Goal: Information Seeking & Learning: Learn about a topic

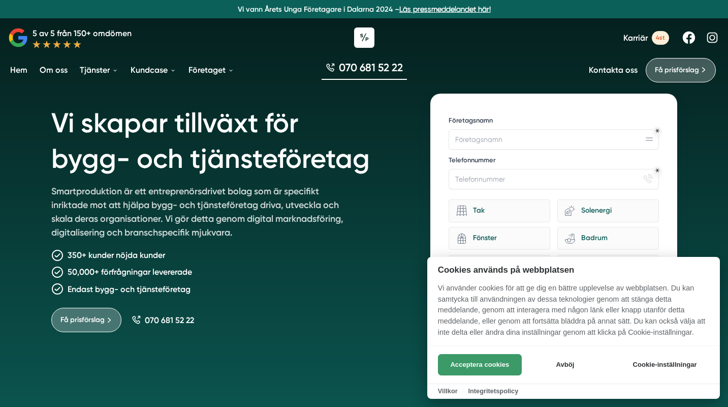
click at [476, 365] on button "Acceptera cookies" at bounding box center [480, 364] width 84 height 21
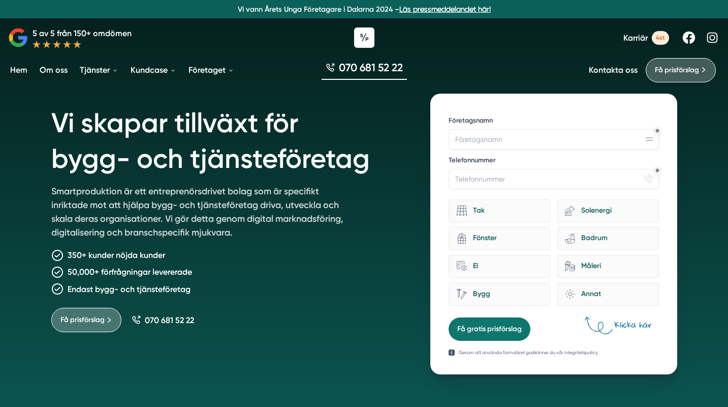
click at [694, 120] on div "Vi skapar tillväxt för bygg- och tjänsteföretag Smartproduktion är ett entrepre…" at bounding box center [364, 244] width 728 height 489
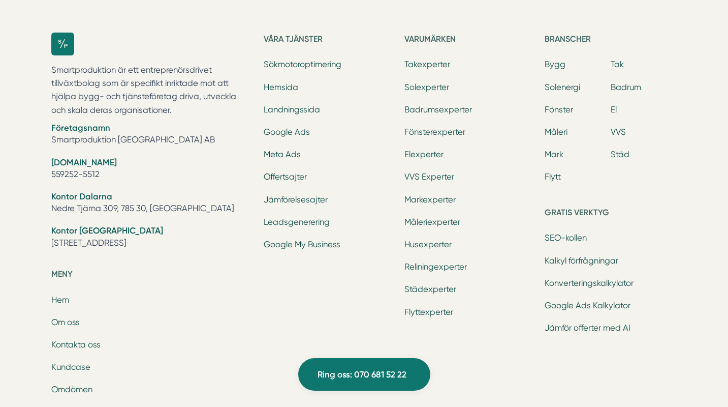
scroll to position [3204, 0]
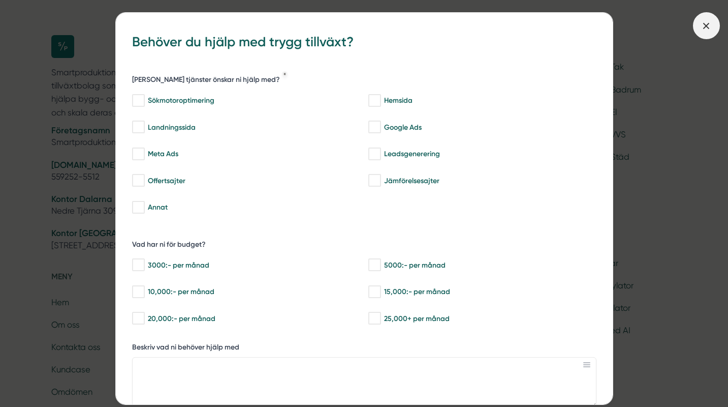
click at [704, 30] on icon at bounding box center [706, 25] width 11 height 11
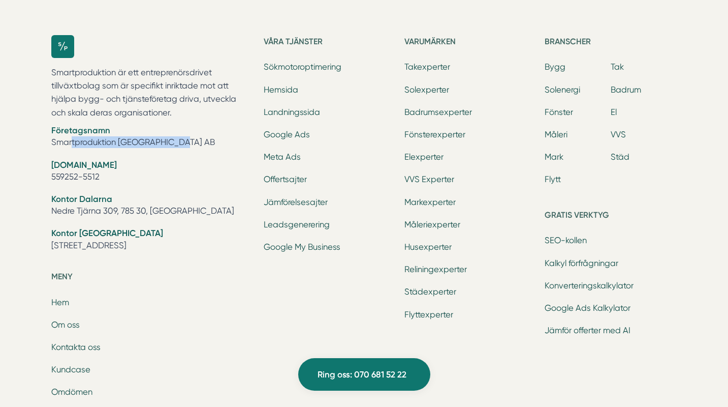
drag, startPoint x: 164, startPoint y: 137, endPoint x: 40, endPoint y: 132, distance: 124.1
click at [40, 132] on div "Smartproduktion är ett entreprenörsdrivet tillväxtbolag som är specifikt inrikt…" at bounding box center [364, 291] width 651 height 544
copy li "Smartproduktion [GEOGRAPHIC_DATA] AB"
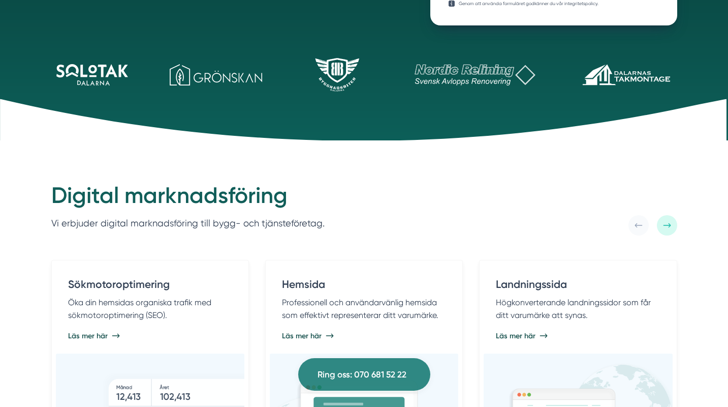
scroll to position [58, 0]
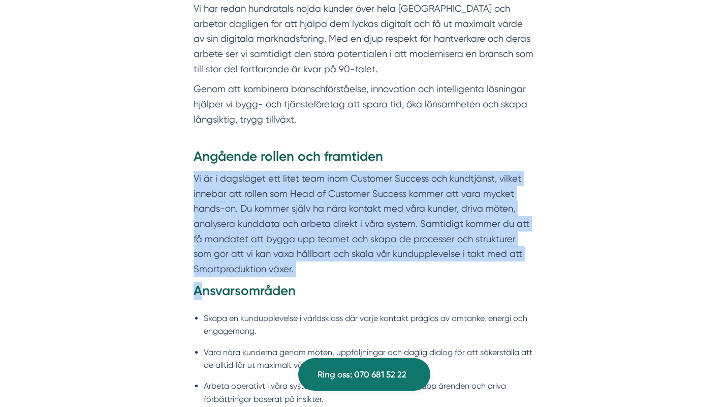
scroll to position [565, 0]
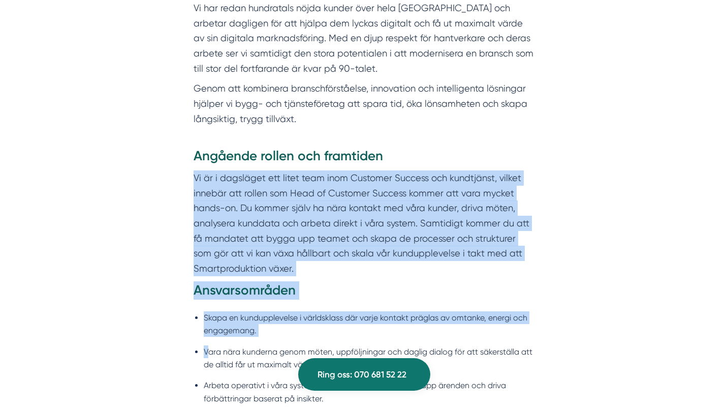
drag, startPoint x: 249, startPoint y: 187, endPoint x: 206, endPoint y: 341, distance: 160.3
click at [206, 341] on div "Angående rollen och framtiden Vi är i dagsläget ett litet team inom Customer Su…" at bounding box center [365, 388] width 342 height 482
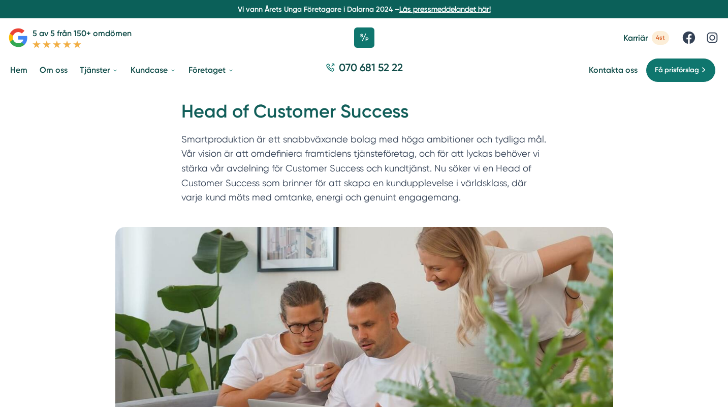
scroll to position [0, 0]
click at [19, 70] on link "Hem" at bounding box center [18, 70] width 21 height 26
